Goal: Transaction & Acquisition: Purchase product/service

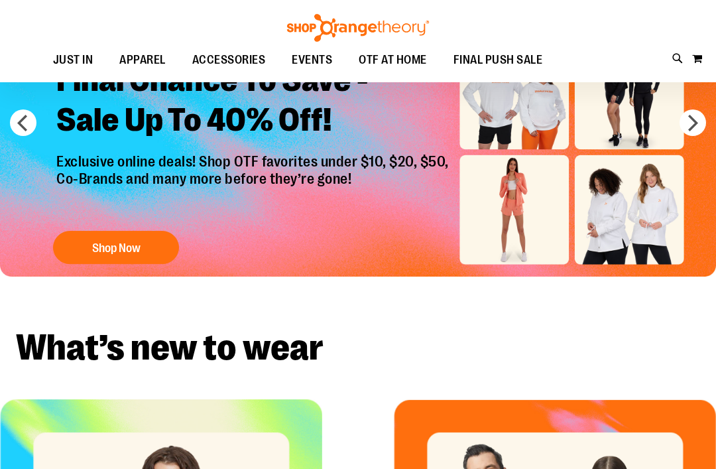
scroll to position [97, 0]
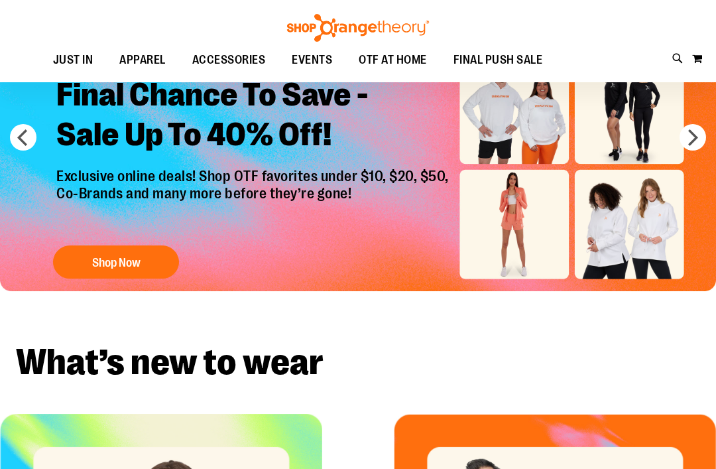
click at [137, 266] on button "Shop Now" at bounding box center [116, 261] width 126 height 33
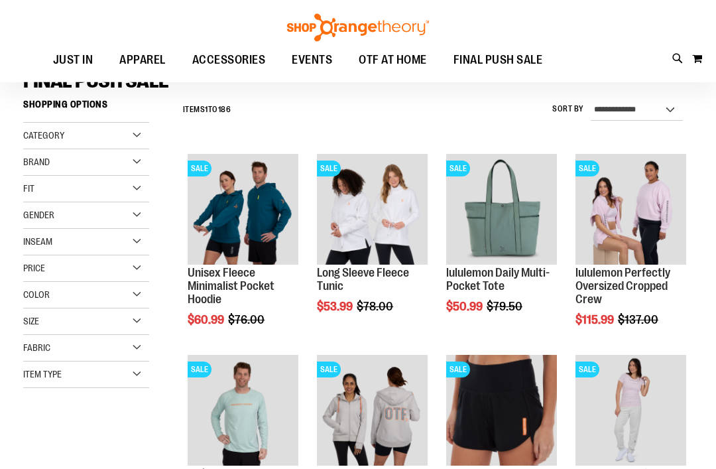
scroll to position [100, 0]
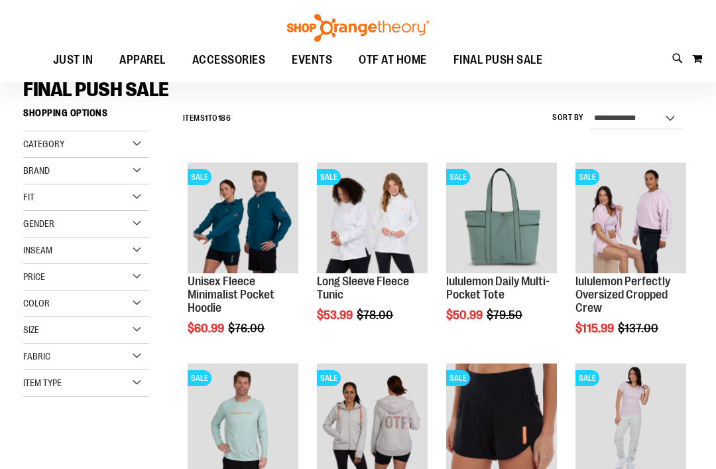
click at [380, 428] on span "Quickview" at bounding box center [348, 445] width 63 height 34
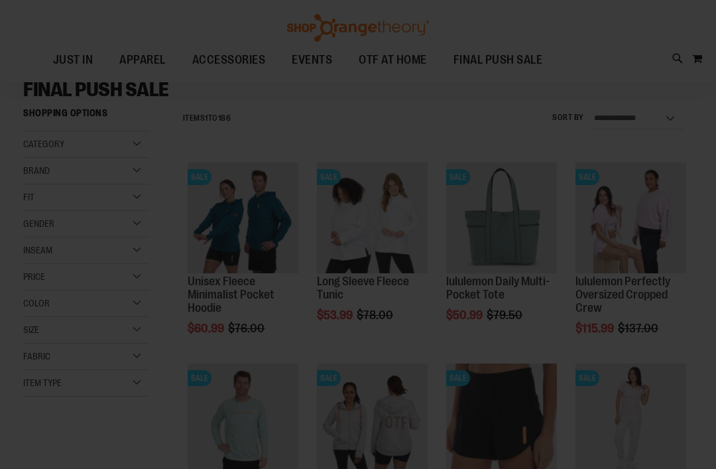
scroll to position [0, 0]
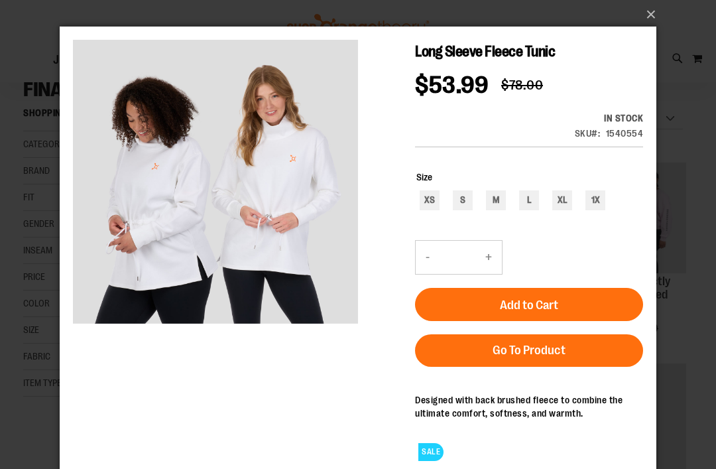
click at [641, 23] on button "×" at bounding box center [362, 14] width 597 height 29
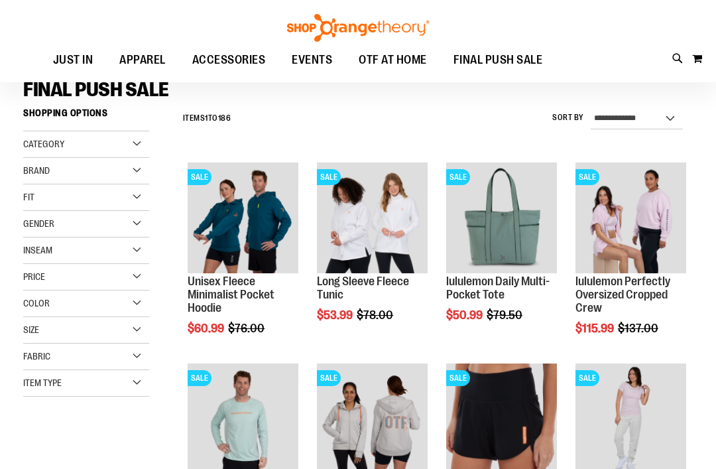
click at [251, 441] on span "Quickview" at bounding box center [219, 458] width 63 height 34
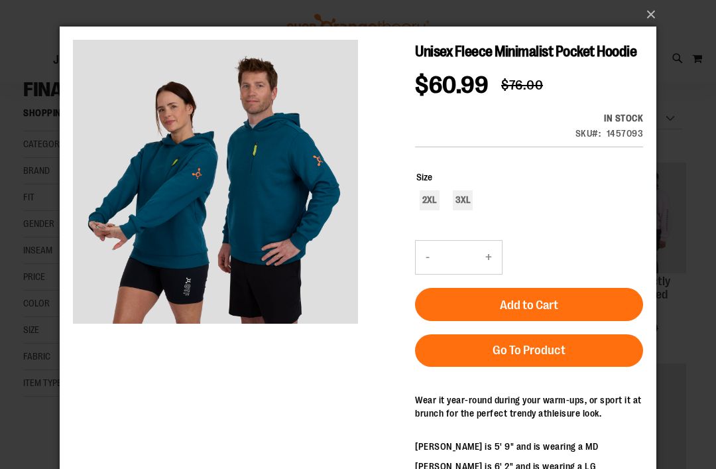
click at [648, 18] on button "×" at bounding box center [362, 14] width 597 height 29
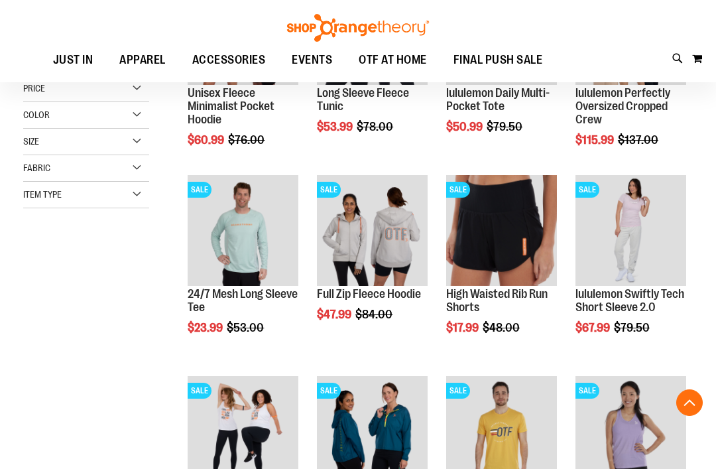
scroll to position [288, 0]
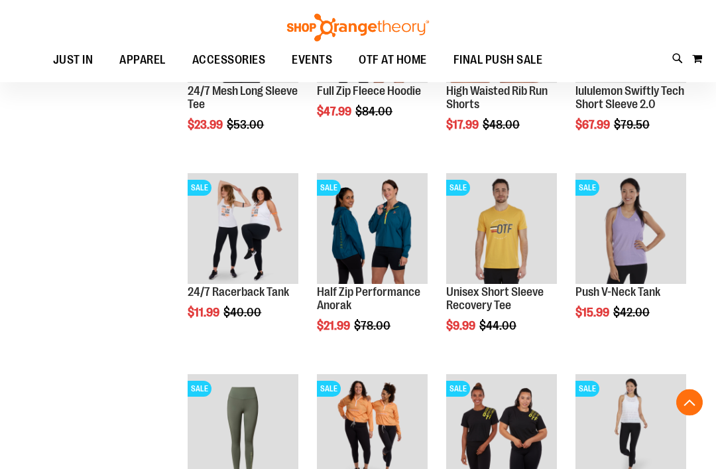
scroll to position [491, 0]
click at [347, 372] on span "Add to Cart" at bounding box center [317, 376] width 58 height 15
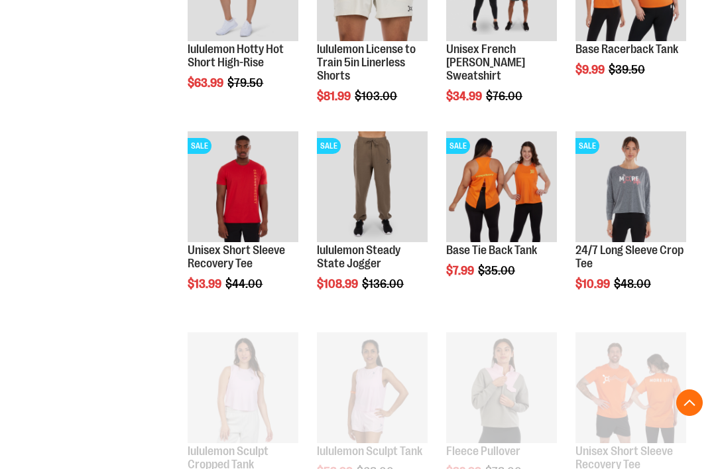
scroll to position [534, 0]
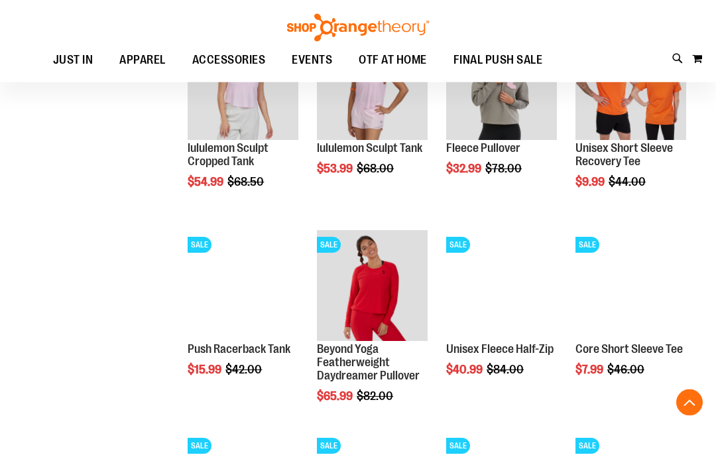
scroll to position [869, 0]
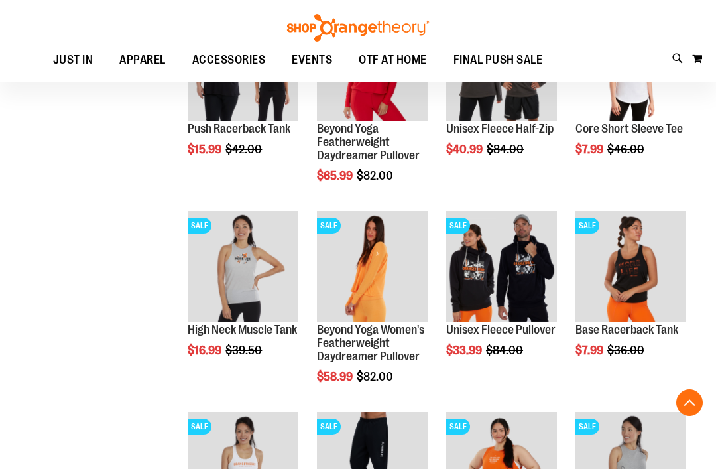
scroll to position [1089, 0]
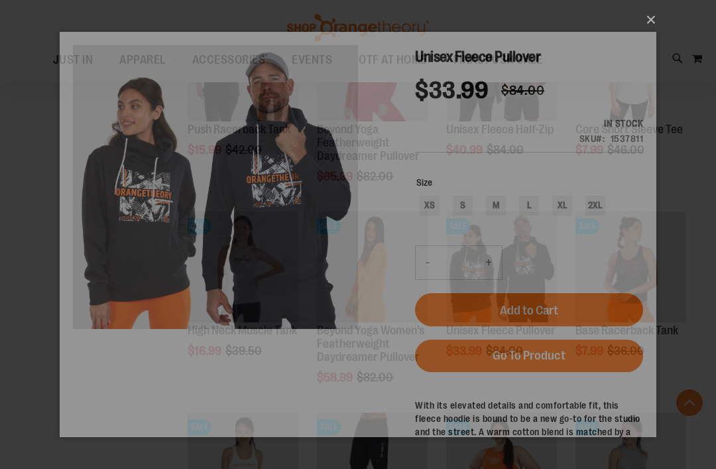
scroll to position [0, 0]
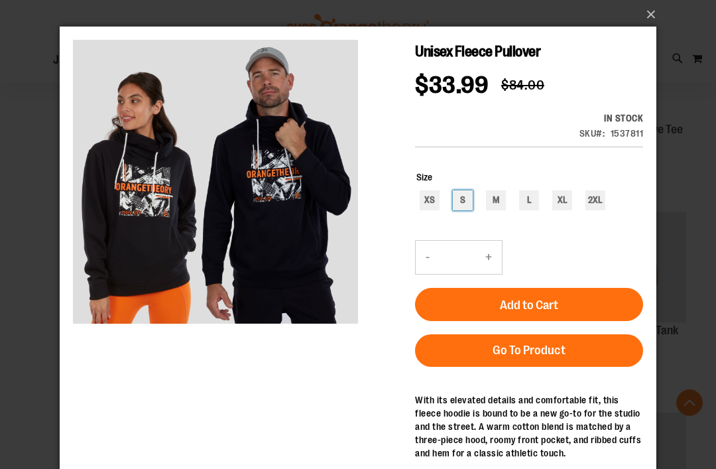
click at [464, 200] on div "S" at bounding box center [463, 200] width 20 height 20
type input "***"
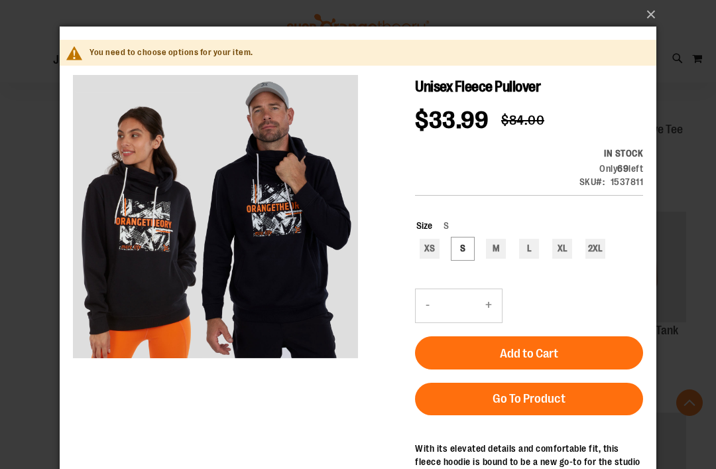
click at [467, 368] on button "Add to Cart" at bounding box center [529, 352] width 228 height 33
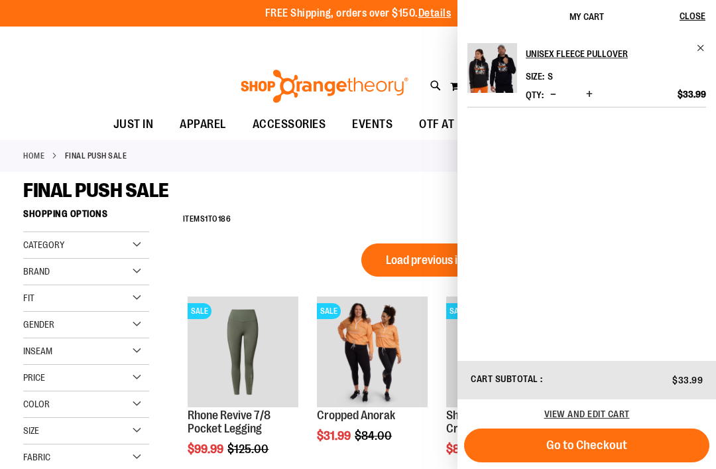
click at [693, 22] on button "Close" at bounding box center [698, 16] width 36 height 33
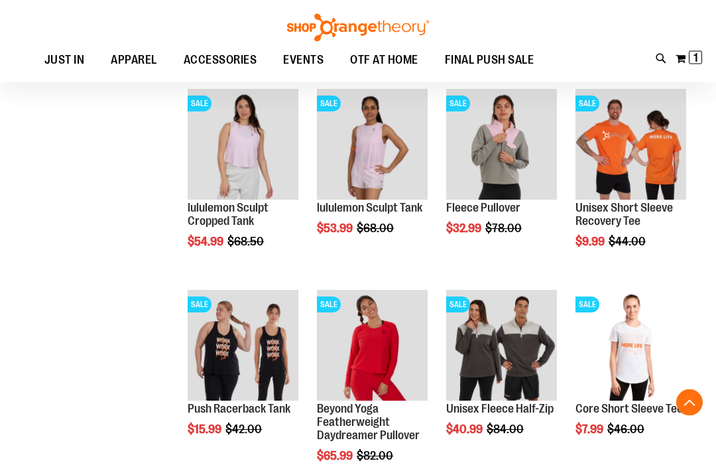
scroll to position [810, 0]
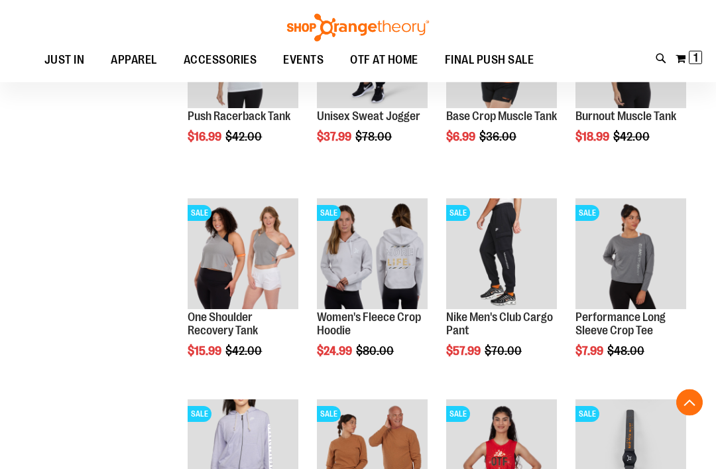
scroll to position [1504, 0]
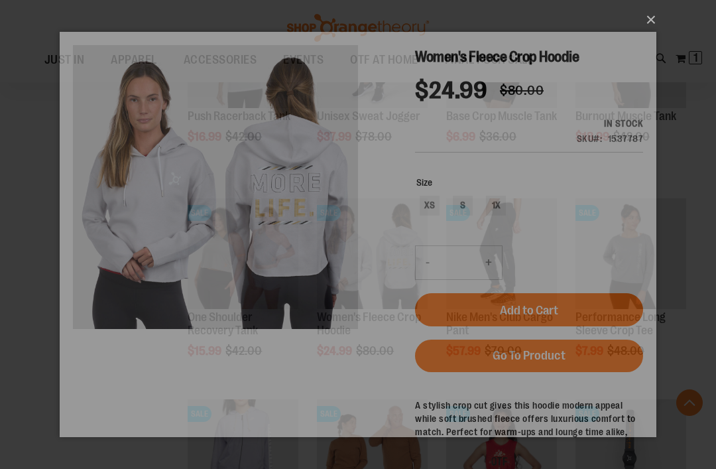
scroll to position [0, 0]
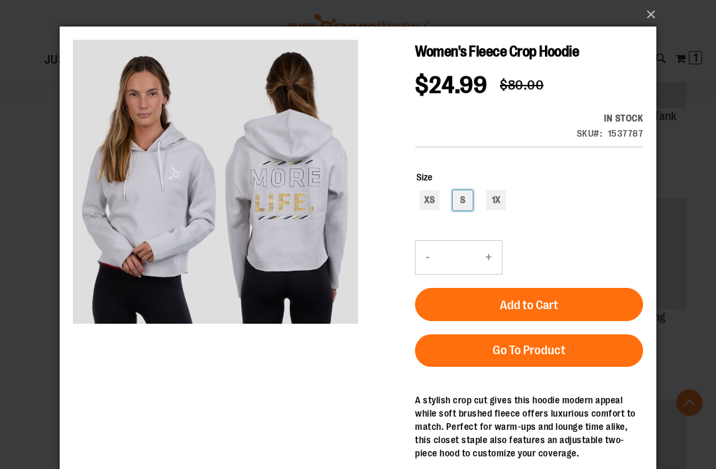
click at [460, 203] on div "S" at bounding box center [463, 200] width 20 height 20
type input "***"
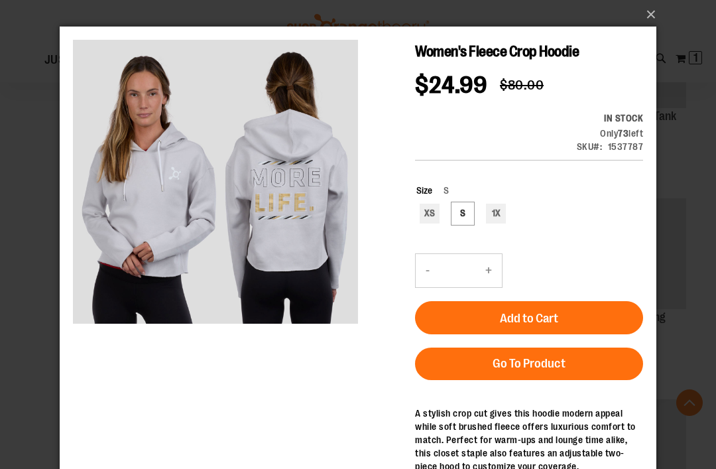
click at [523, 322] on span "Add to Cart" at bounding box center [529, 318] width 58 height 15
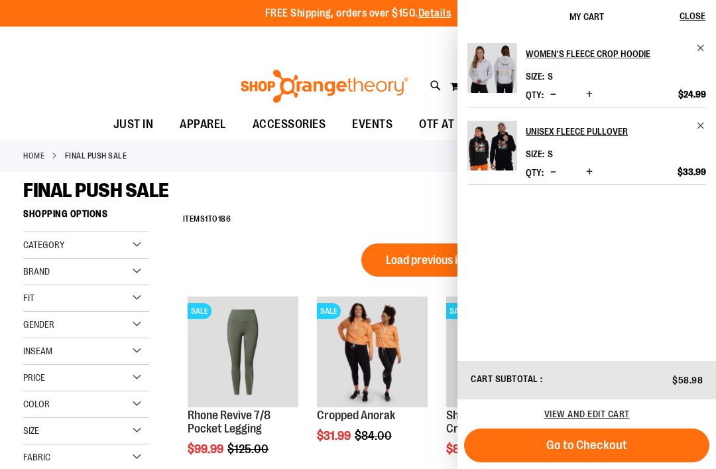
click at [695, 129] on link "Unisex Fleece Pullover" at bounding box center [616, 131] width 180 height 21
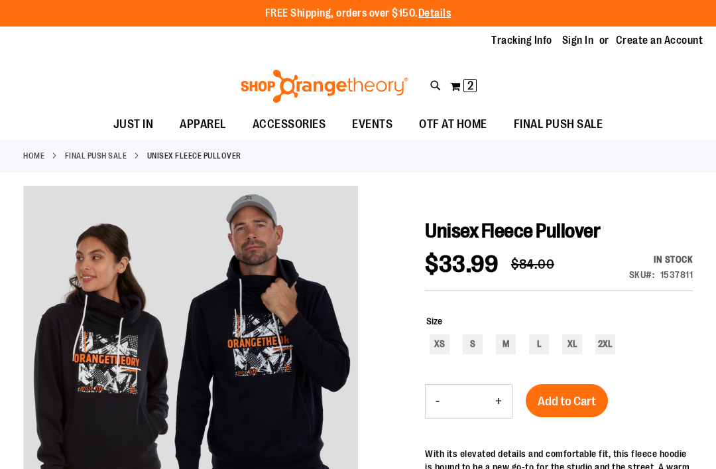
click at [475, 92] on button "My Cart 2 2 items" at bounding box center [464, 86] width 28 height 21
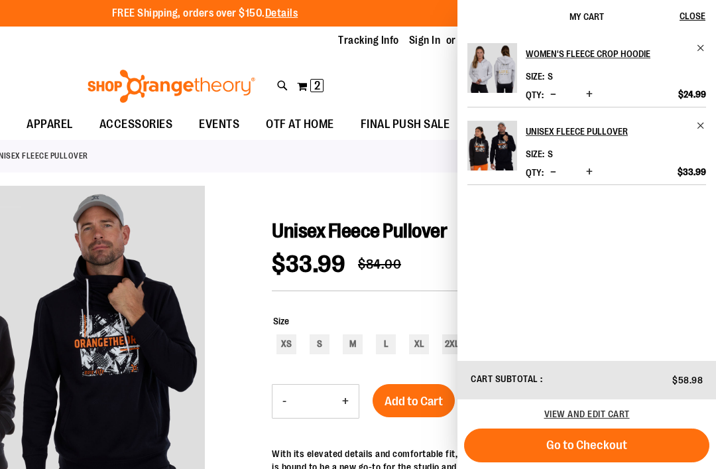
scroll to position [0, 156]
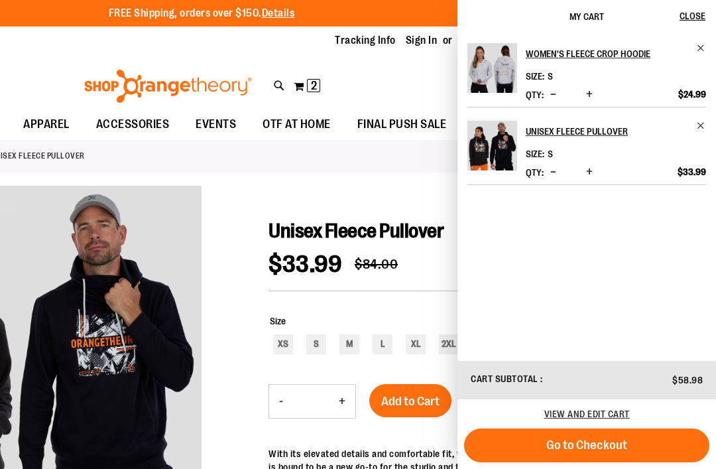
click at [696, 130] on span "Remove item" at bounding box center [701, 126] width 10 height 10
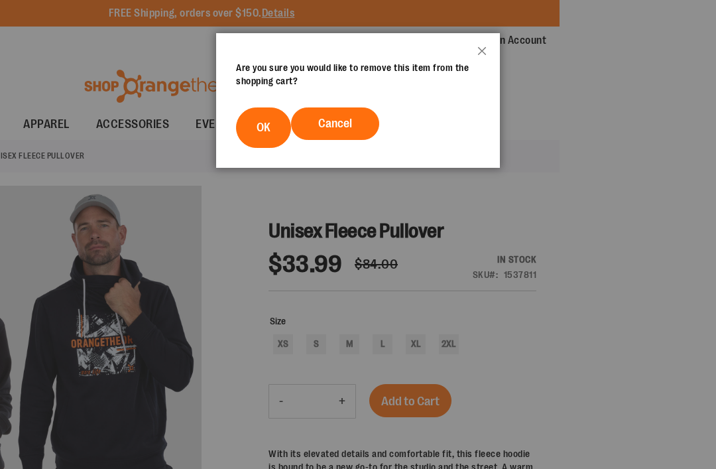
click at [267, 121] on span "OK" at bounding box center [264, 127] width 14 height 13
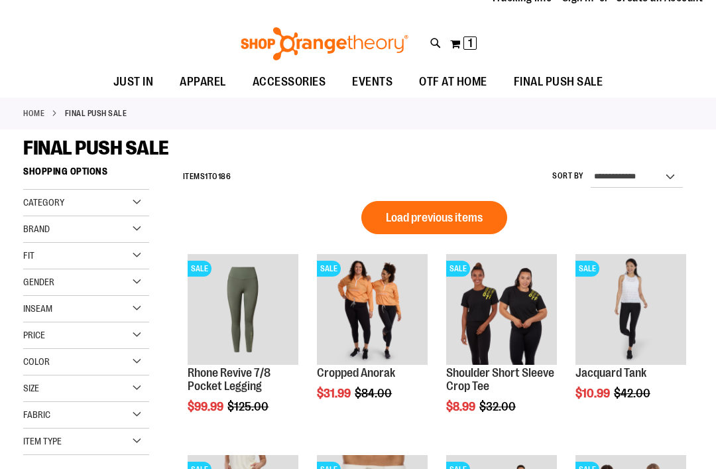
scroll to position [42, 0]
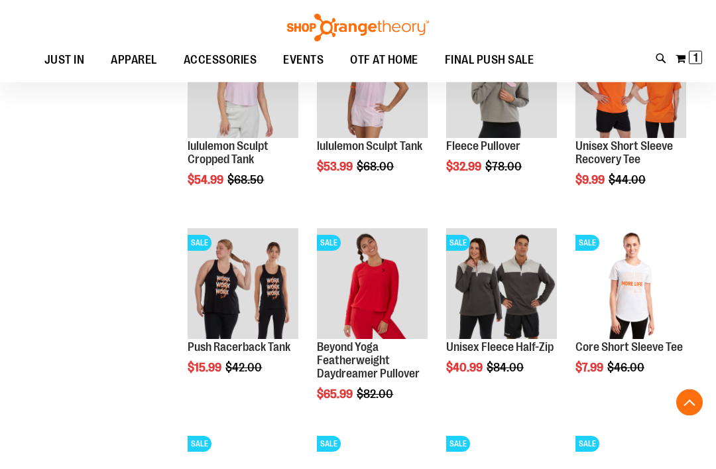
scroll to position [889, 0]
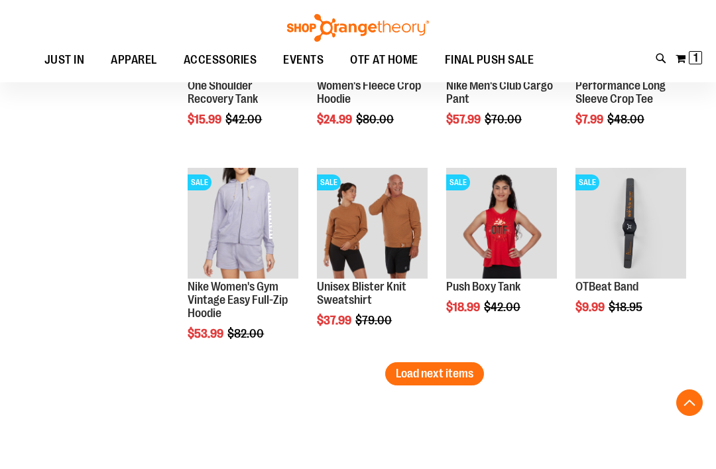
scroll to position [1734, 0]
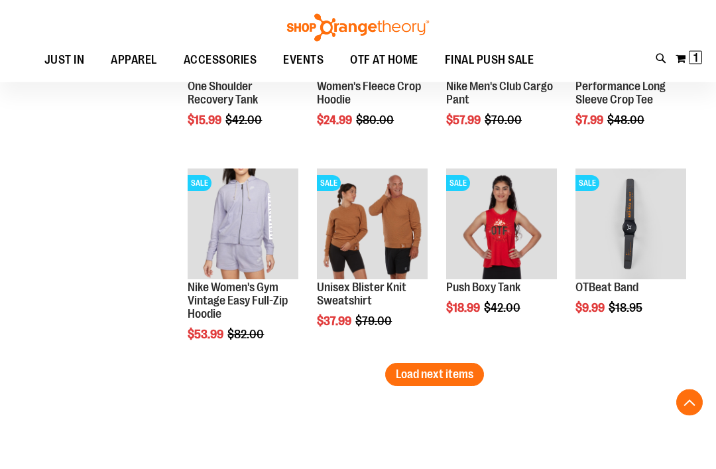
click at [438, 386] on button "Load next items" at bounding box center [434, 374] width 99 height 23
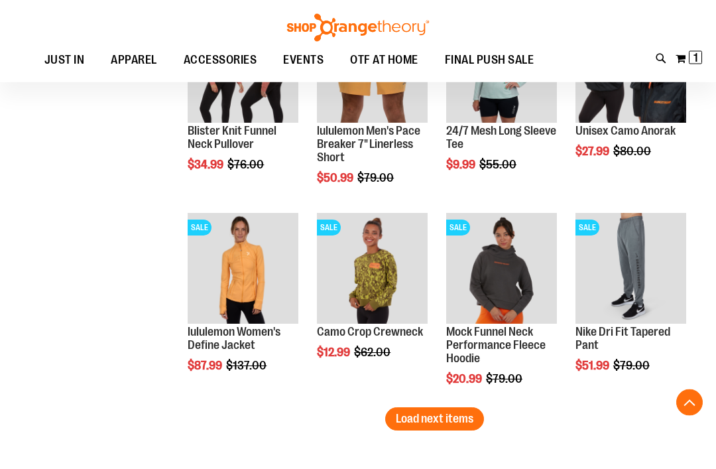
scroll to position [2293, 0]
click at [450, 424] on span "Load next items" at bounding box center [435, 418] width 78 height 13
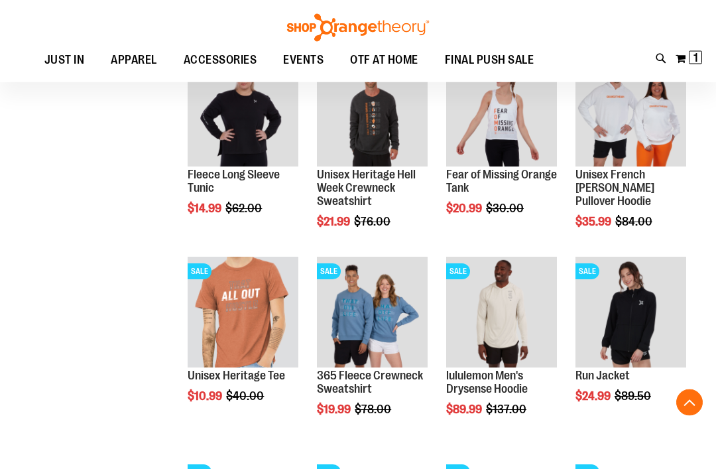
scroll to position [2651, 0]
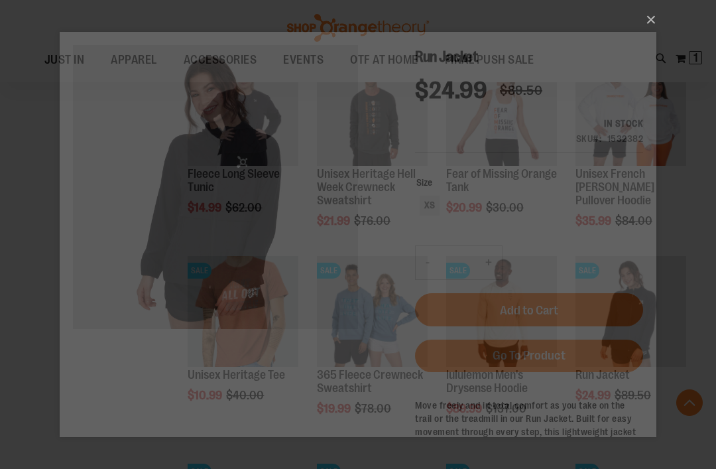
scroll to position [0, 0]
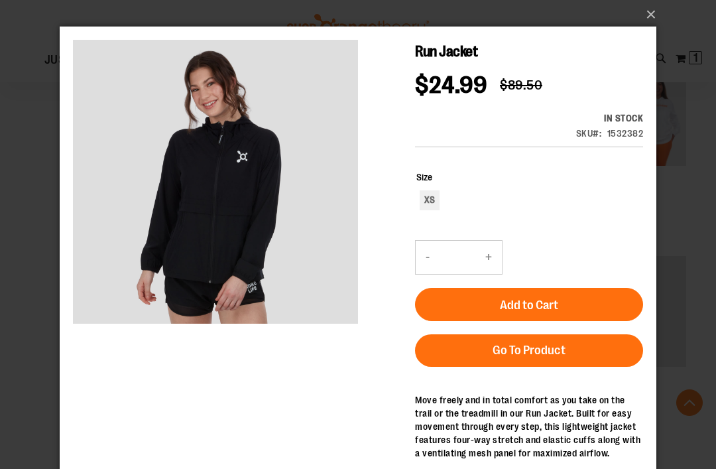
click at [651, 17] on button "×" at bounding box center [362, 14] width 597 height 29
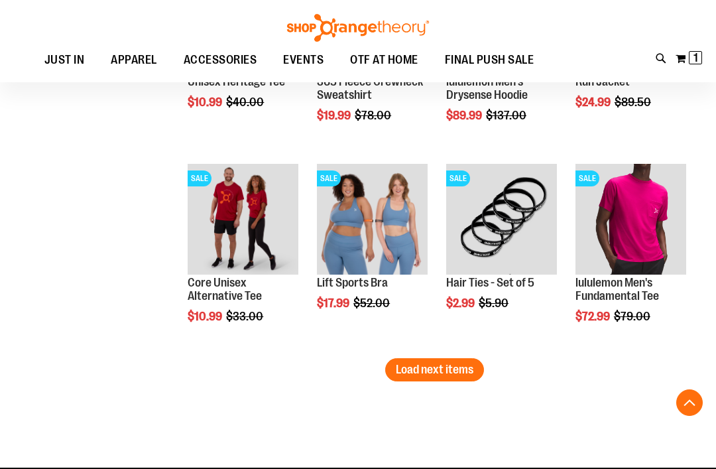
scroll to position [2945, 0]
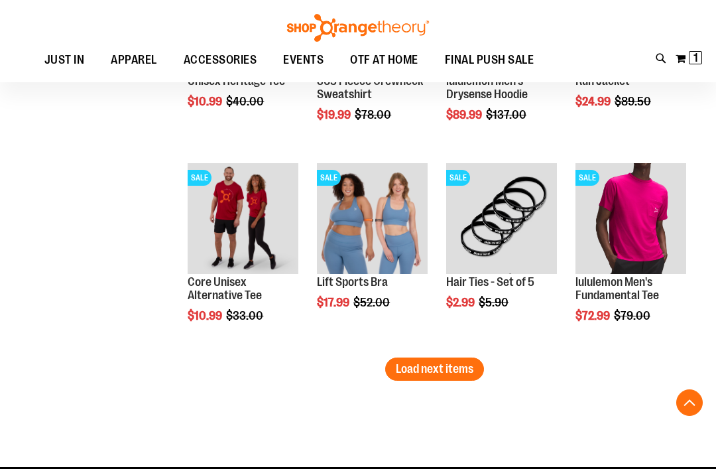
click at [448, 372] on span "Load next items" at bounding box center [435, 368] width 78 height 13
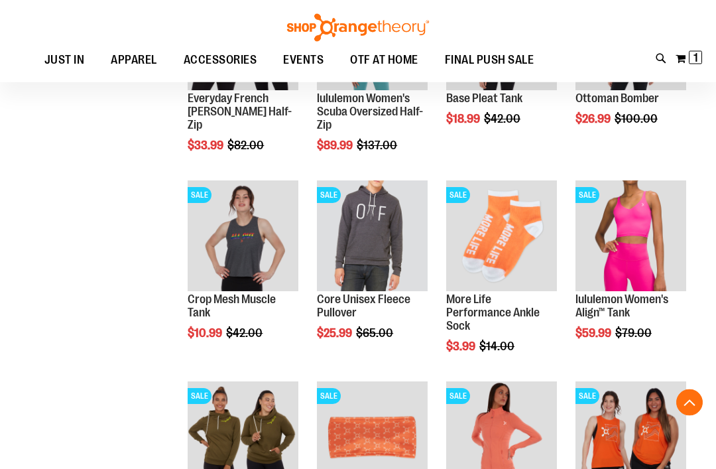
scroll to position [3330, 0]
click at [380, 446] on span "Quickview" at bounding box center [348, 463] width 63 height 34
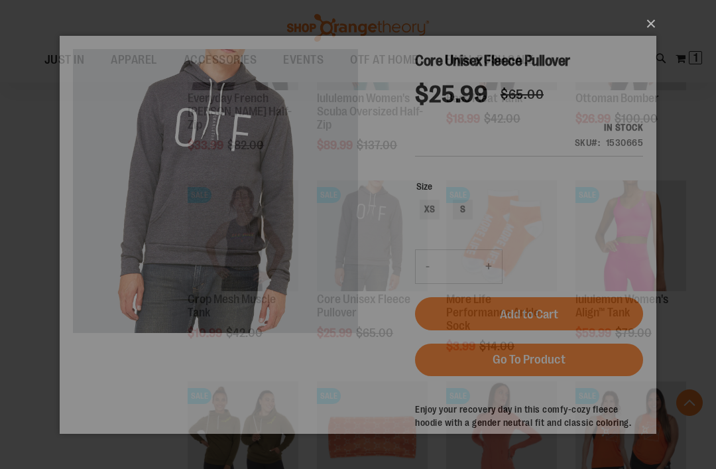
scroll to position [0, 0]
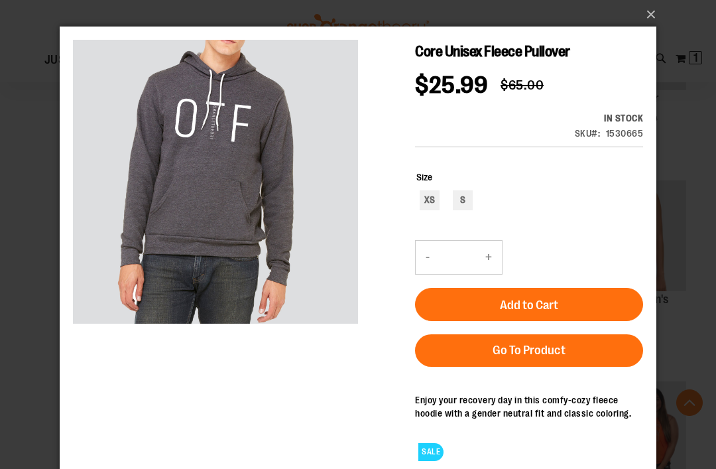
click at [649, 15] on button "×" at bounding box center [362, 14] width 597 height 29
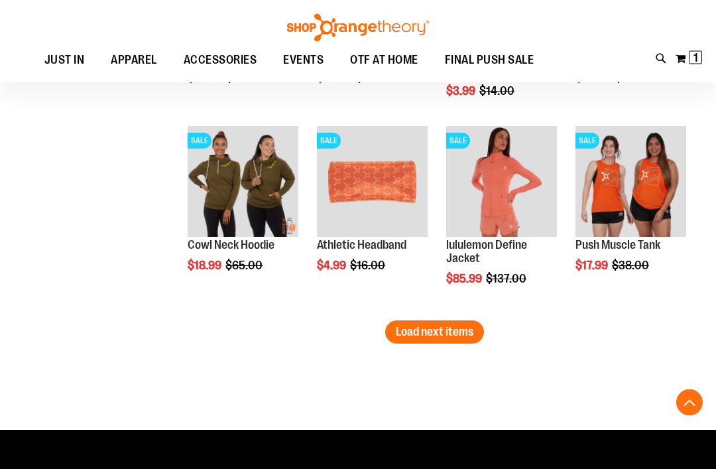
scroll to position [3586, 0]
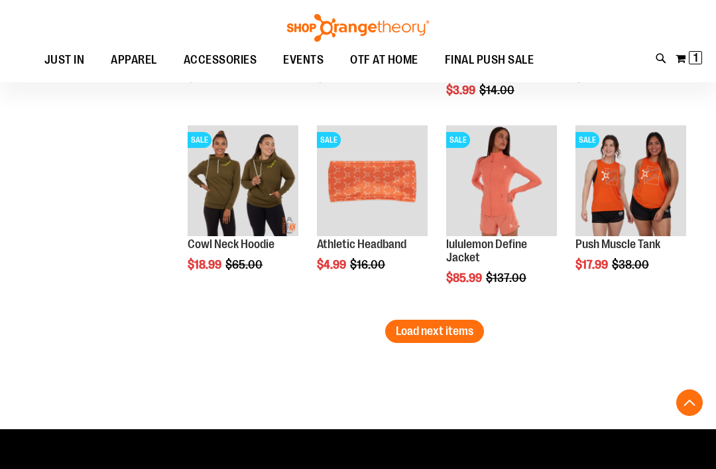
click at [251, 377] on span "Quickview" at bounding box center [219, 394] width 63 height 34
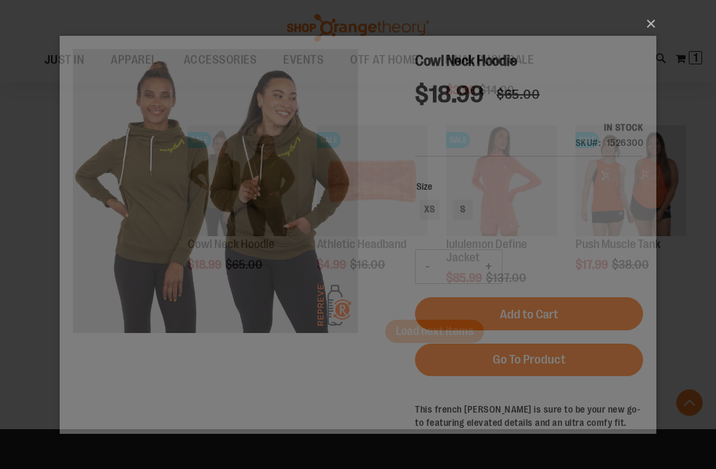
scroll to position [0, 0]
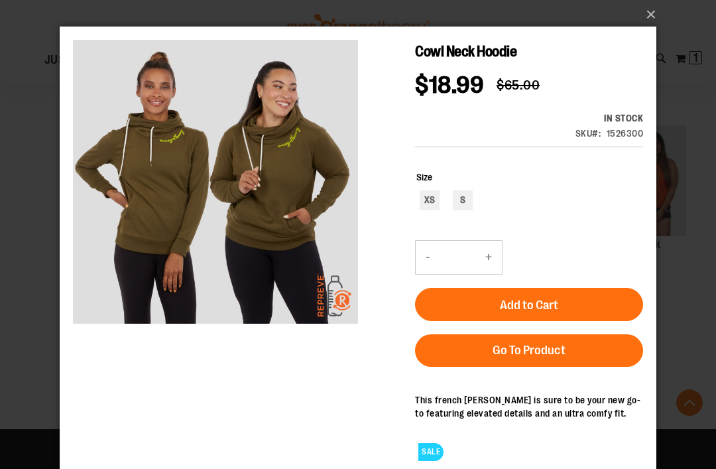
click at [646, 16] on button "×" at bounding box center [362, 14] width 597 height 29
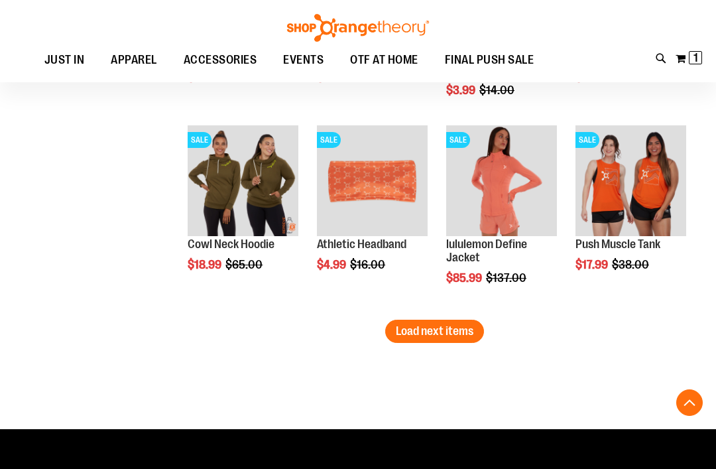
click at [446, 334] on span "Load next items" at bounding box center [435, 330] width 78 height 13
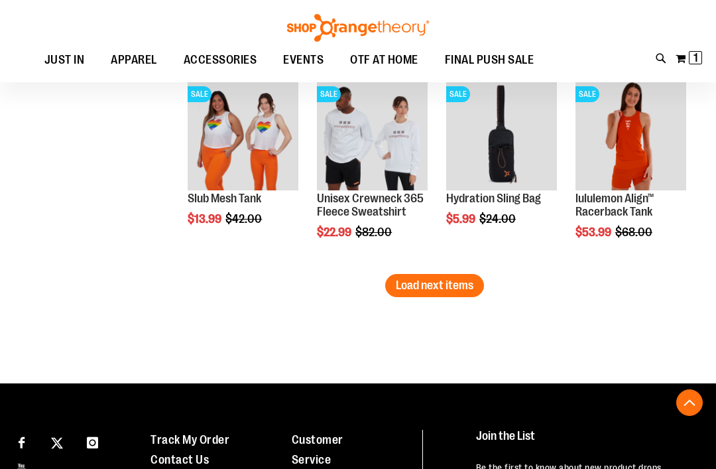
scroll to position [4243, 0]
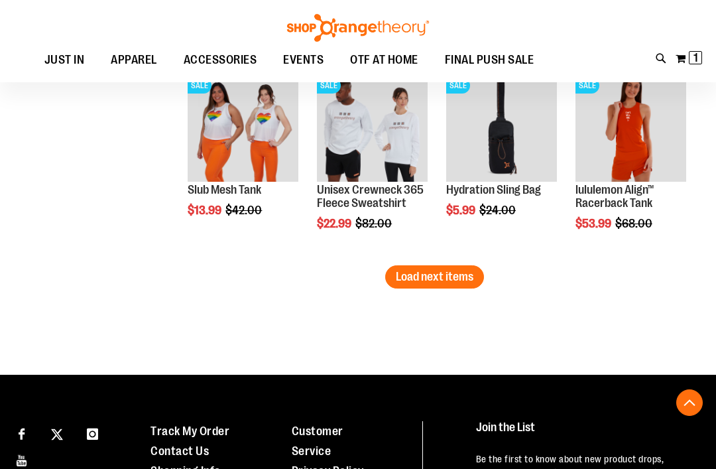
click at [444, 279] on span "Load next items" at bounding box center [435, 276] width 78 height 13
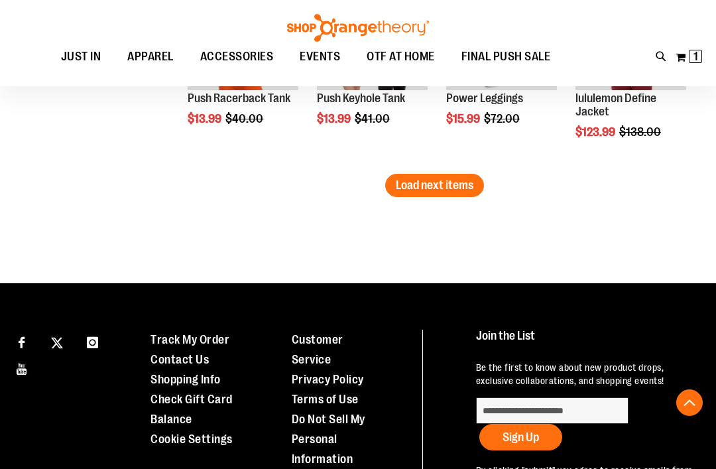
scroll to position [4861, 0]
